Goal: Task Accomplishment & Management: Complete application form

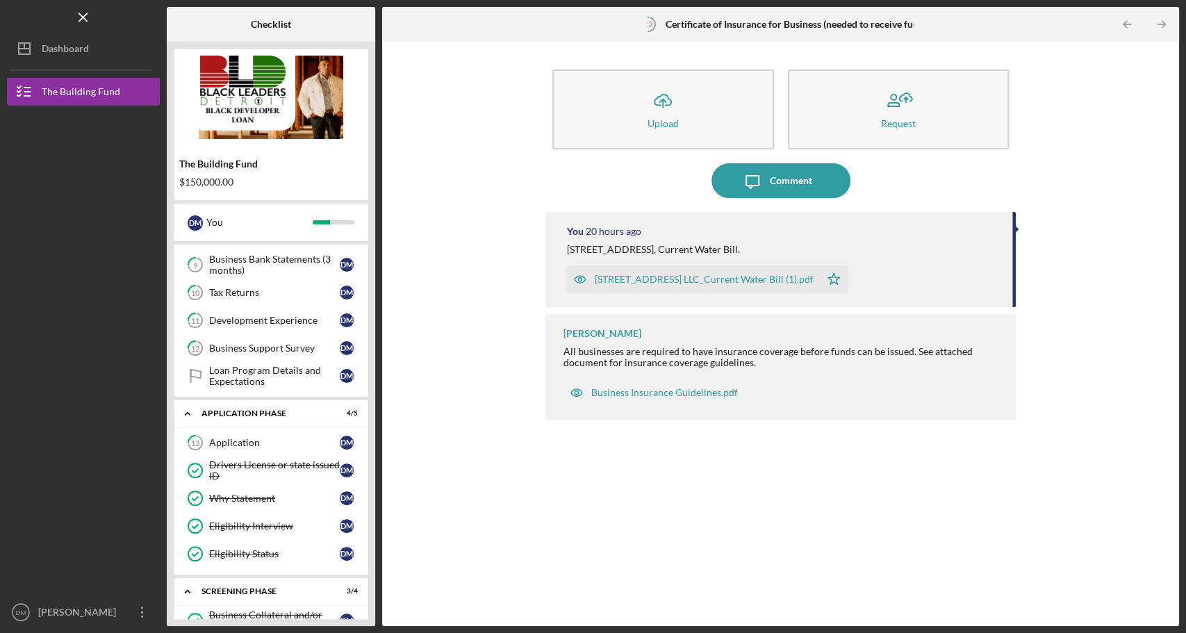
scroll to position [631, 0]
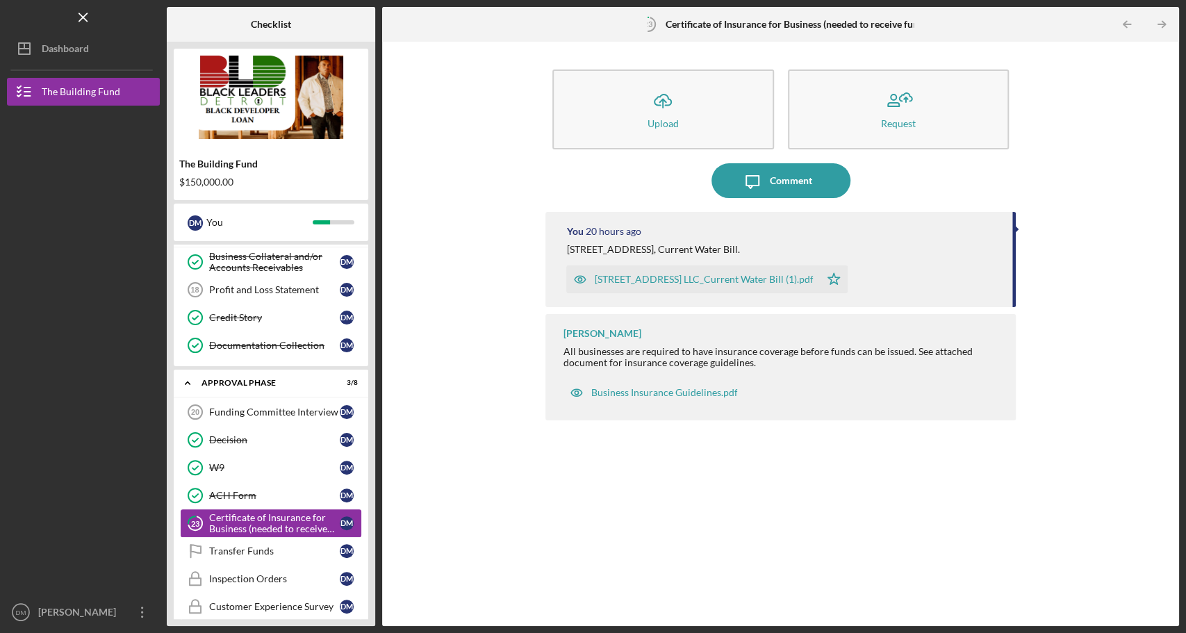
click at [272, 512] on div "Certificate of Insurance for Business (needed to receive funds)" at bounding box center [274, 523] width 131 height 22
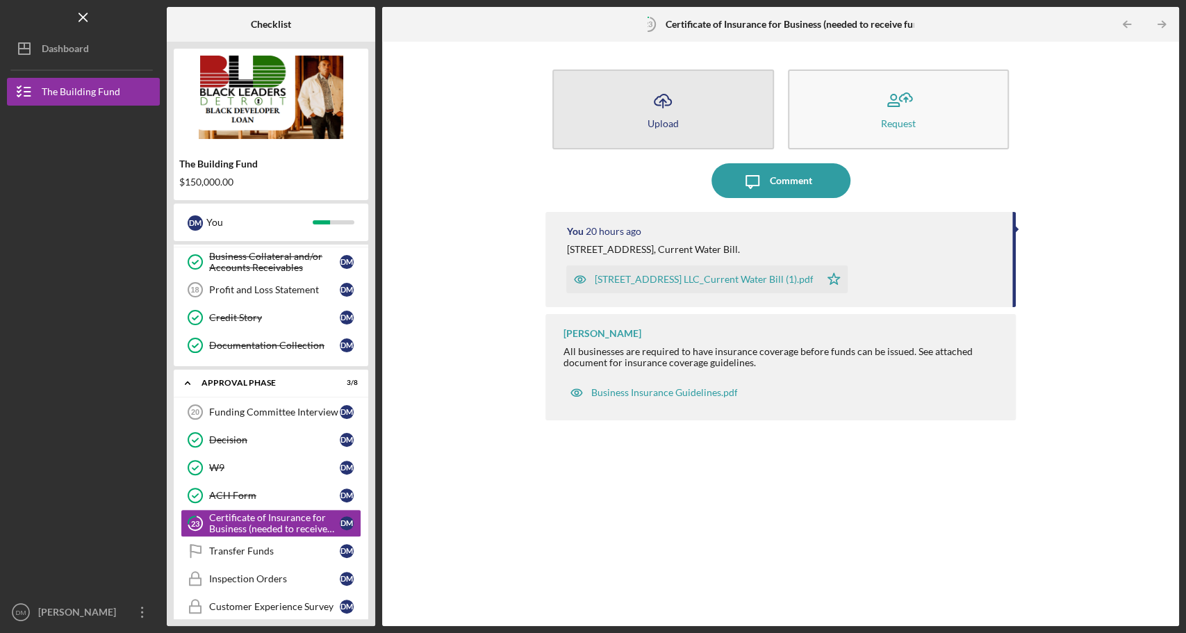
click at [700, 129] on button "Icon/Upload Upload" at bounding box center [662, 109] width 221 height 80
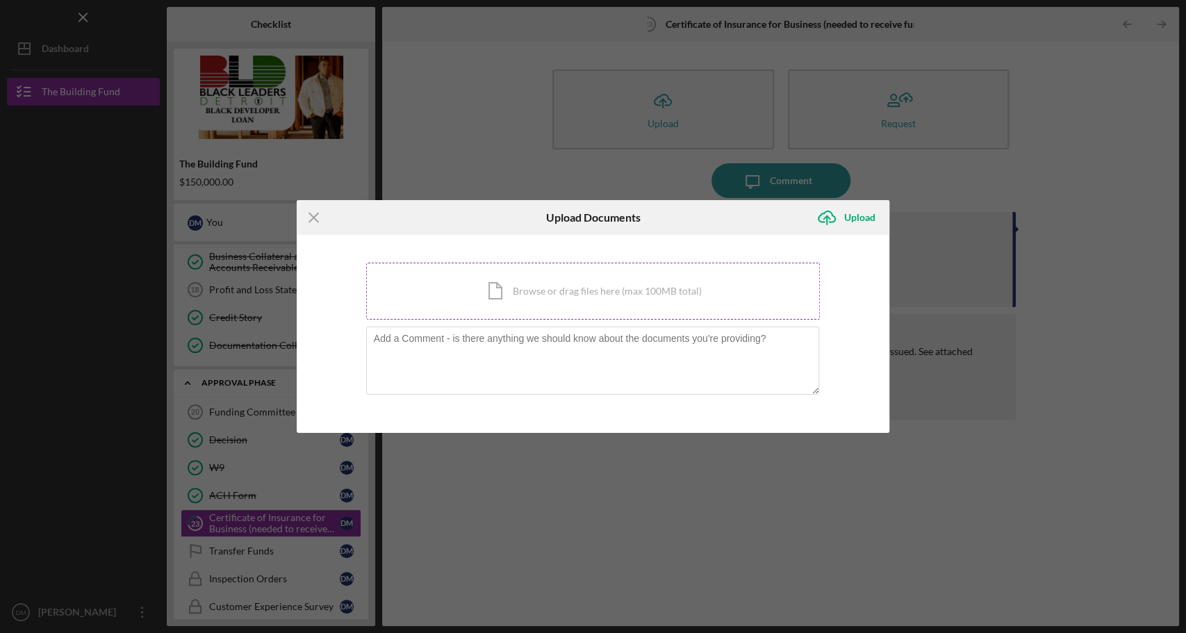
click at [587, 299] on div "Icon/Document Browse or drag files here (max 100MB total) Tap to choose files o…" at bounding box center [593, 291] width 454 height 57
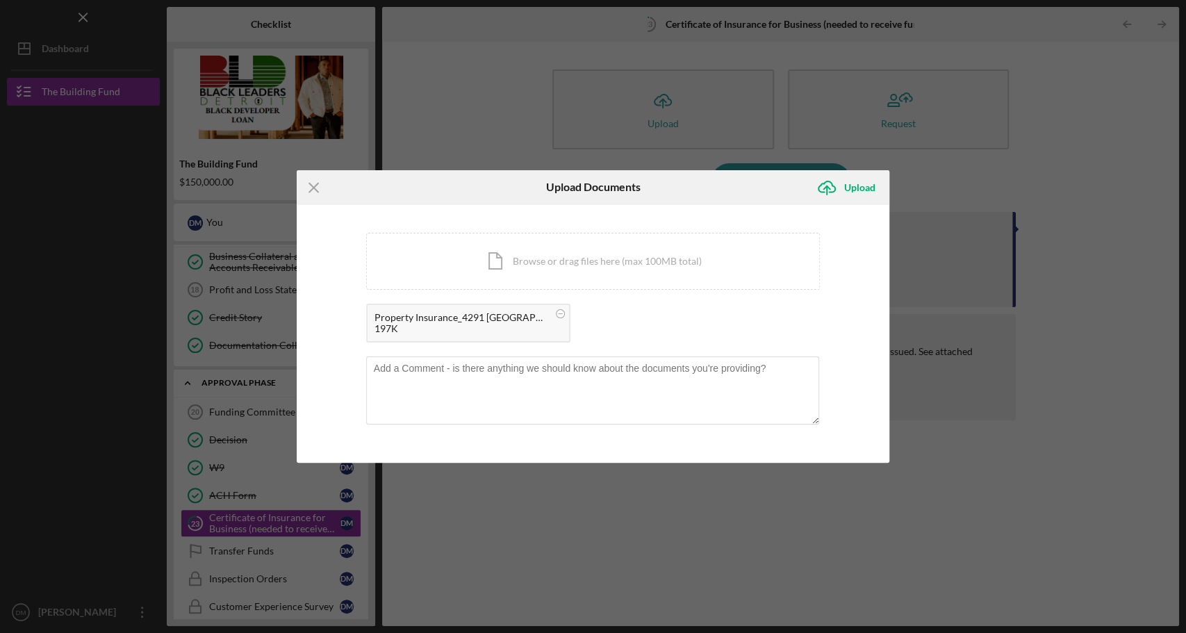
click at [420, 325] on div "197K" at bounding box center [462, 328] width 174 height 11
click at [400, 317] on div "Property Insurance_4291 [GEOGRAPHIC_DATA]pdf" at bounding box center [462, 317] width 174 height 11
click at [840, 201] on div "Icon/Upload Upload" at bounding box center [850, 187] width 80 height 35
click at [848, 190] on div "Upload" at bounding box center [859, 188] width 31 height 28
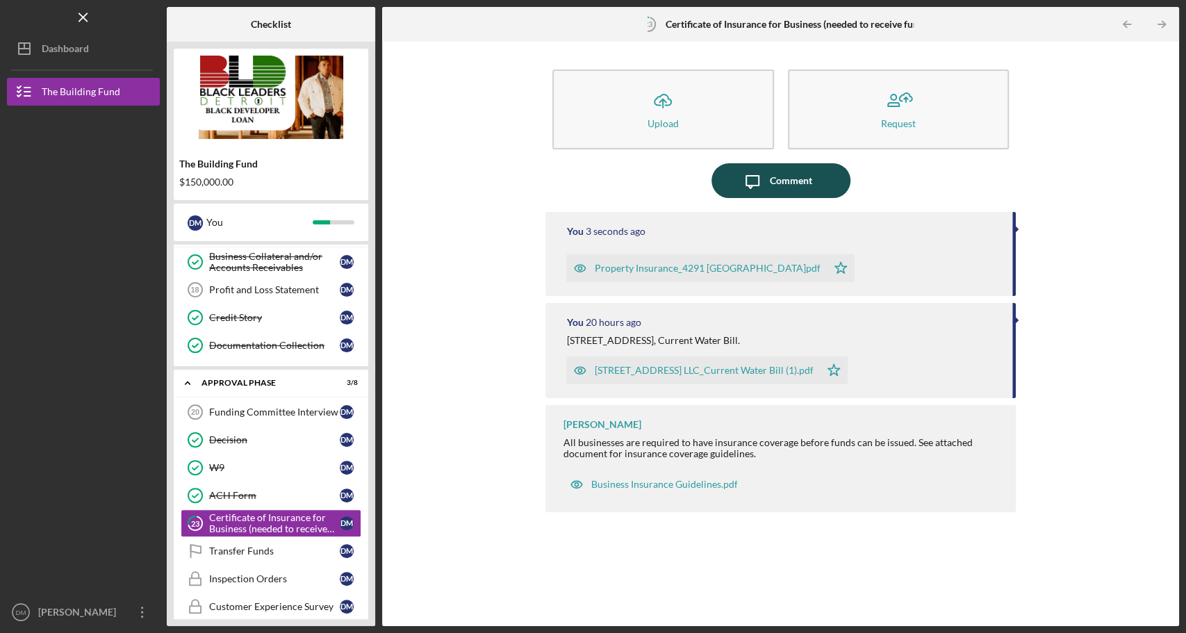
click at [756, 177] on icon "Icon/Message" at bounding box center [752, 180] width 35 height 35
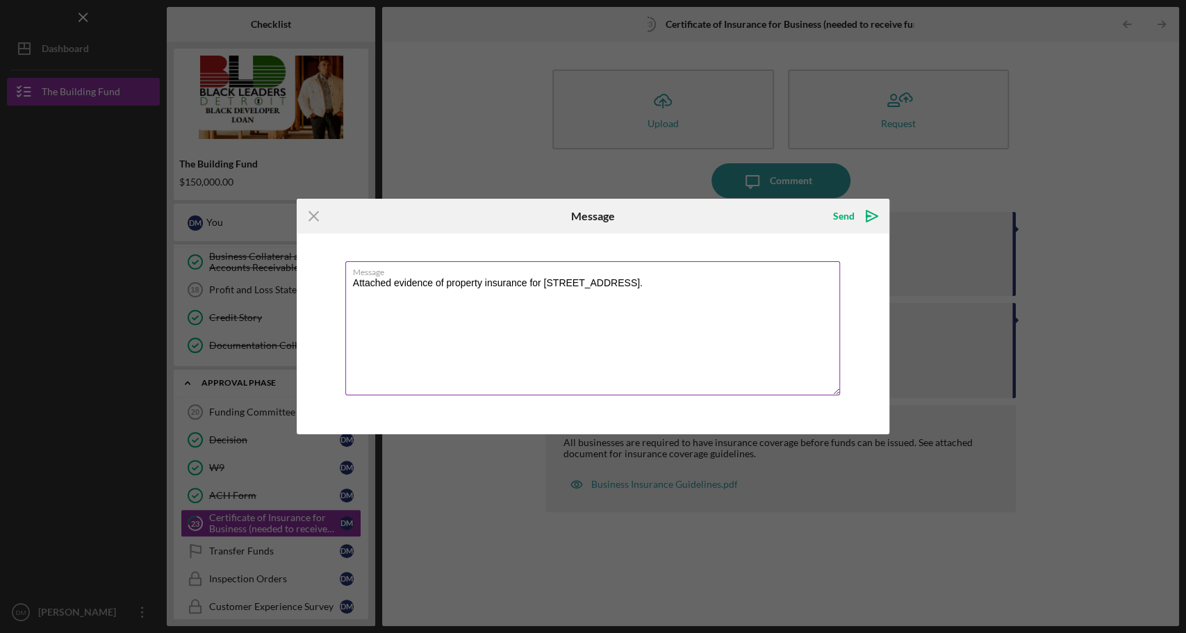
click at [391, 284] on textarea "Attached evidence of property insurance for [STREET_ADDRESS]." at bounding box center [592, 328] width 495 height 134
type textarea "Attached is the requested evidence of property insurance for [STREET_ADDRESS]."
click at [881, 209] on icon "Icon/icon-invite-send" at bounding box center [872, 216] width 35 height 35
